Goal: Transaction & Acquisition: Download file/media

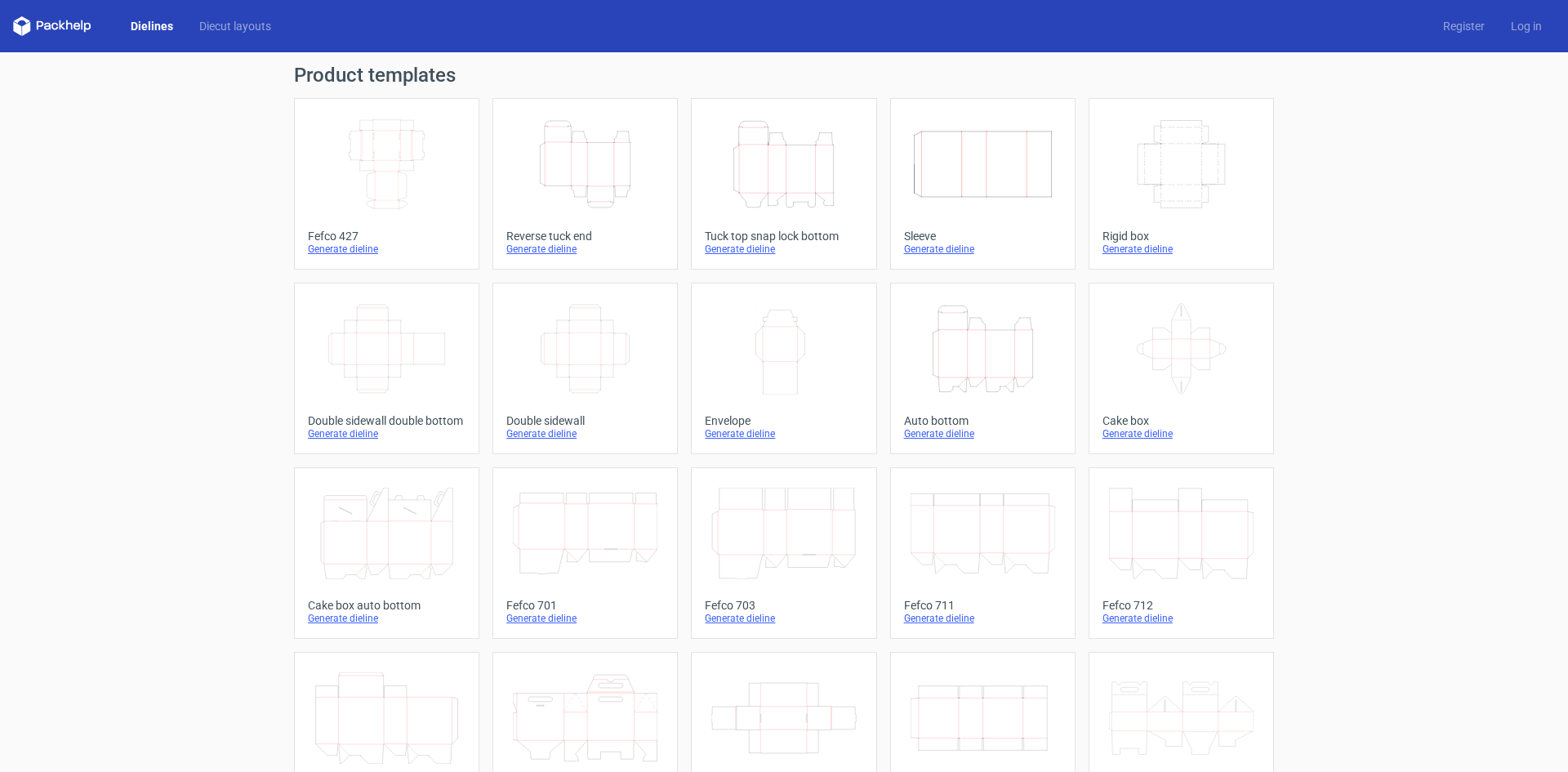
click at [718, 138] on icon "Height Depth Width" at bounding box center [784, 164] width 145 height 92
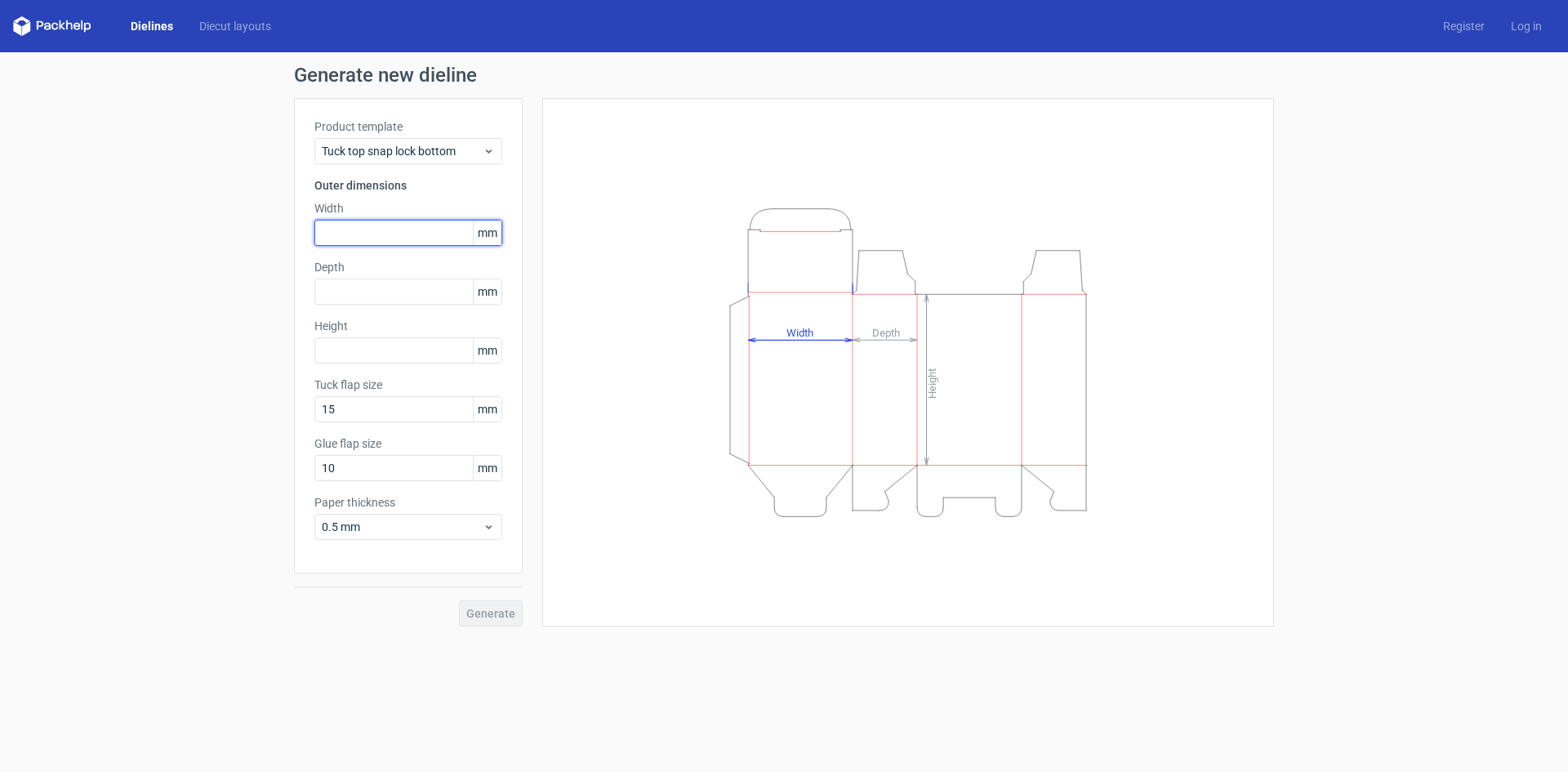
click at [348, 236] on input "text" at bounding box center [407, 233] width 188 height 26
type input "75"
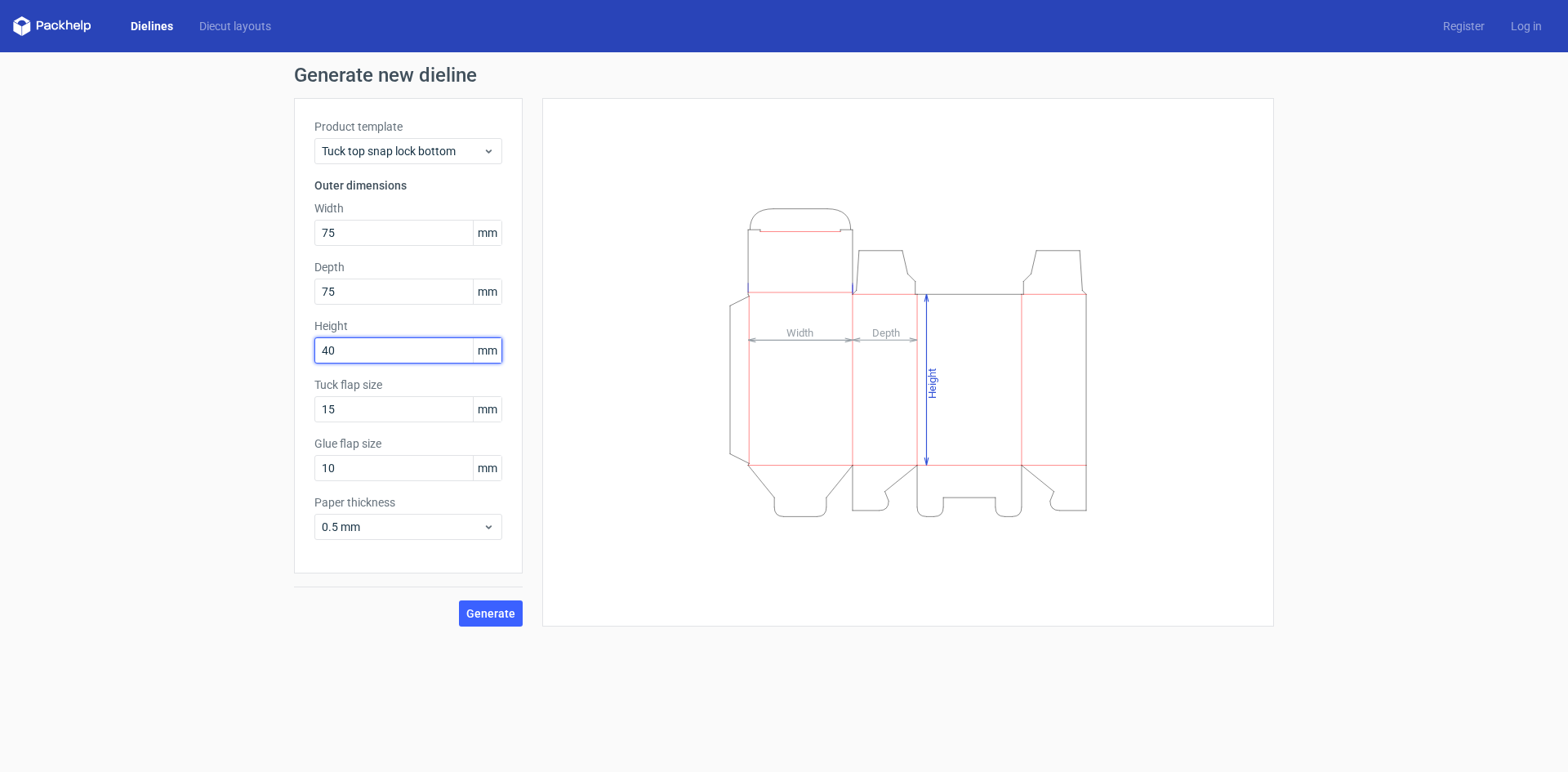
type input "40"
click at [489, 611] on span "Generate" at bounding box center [490, 613] width 49 height 12
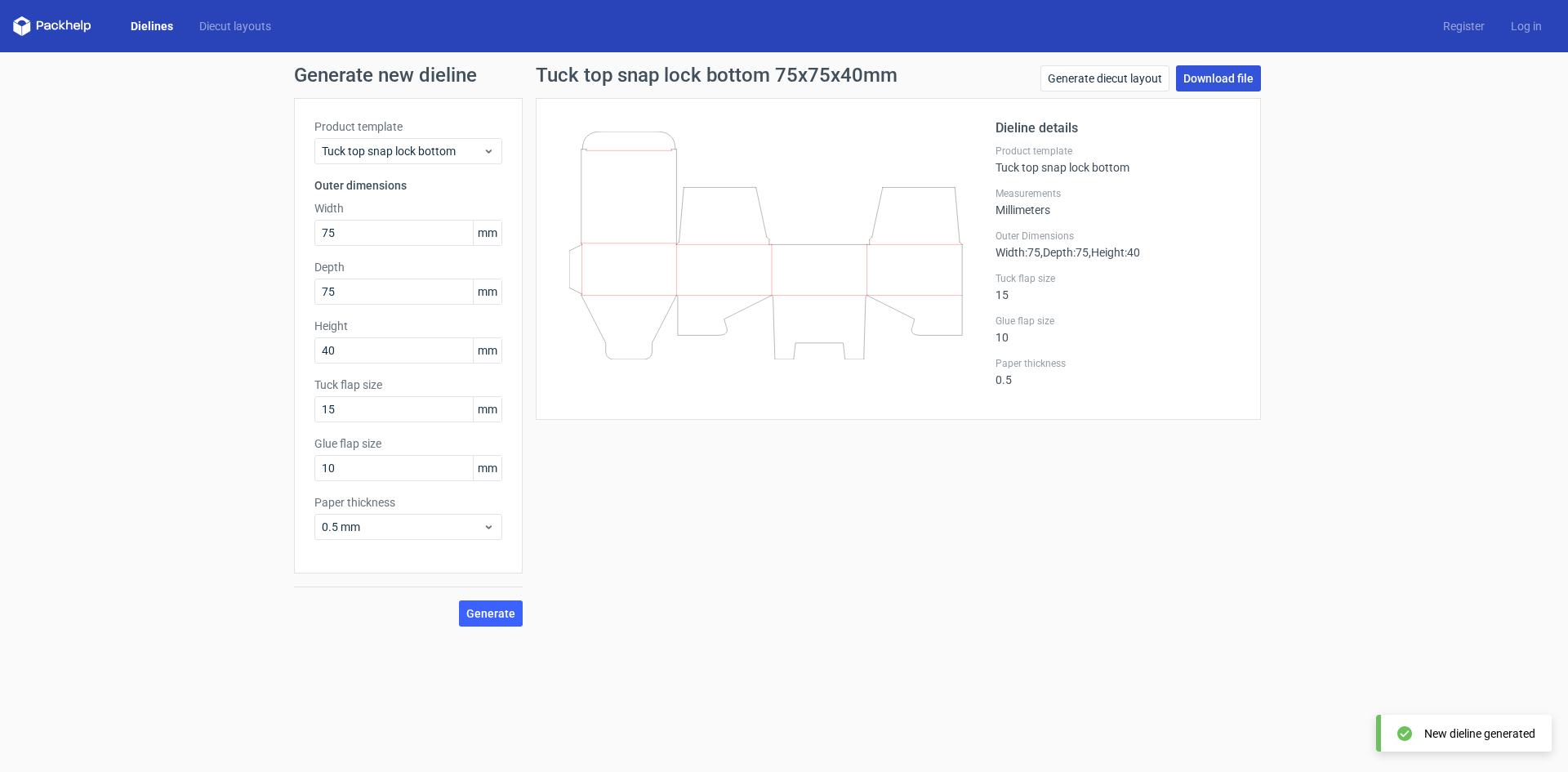
click at [1212, 81] on link "Download file" at bounding box center [1218, 79] width 85 height 26
